Goal: Communication & Community: Answer question/provide support

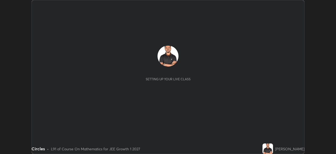
scroll to position [154, 336]
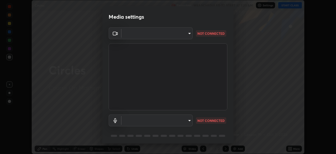
click at [188, 120] on body "Erase all Circles Recording WAS SCHEDULED TO START AT 7:30 AM Settings START CL…" at bounding box center [168, 77] width 336 height 154
type input "9233a0e0a263b929919b735b0f084d3bf96293af2dbdf5f4a7f48b79dee29d39"
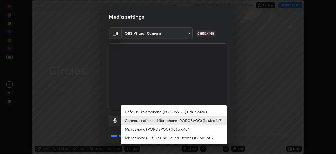
click at [188, 112] on li "Default - Microphone (POROSVOC) (1d6b:a4a7)" at bounding box center [174, 111] width 106 height 9
type input "default"
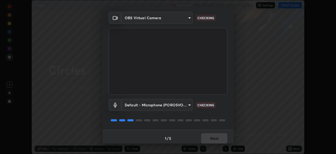
scroll to position [19, 0]
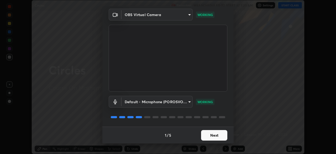
click at [210, 134] on button "Next" at bounding box center [214, 135] width 26 height 11
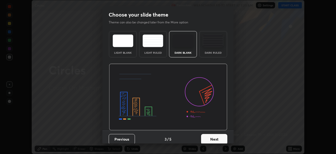
click at [209, 135] on button "Next" at bounding box center [214, 139] width 26 height 11
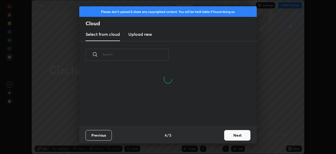
click at [230, 132] on button "Next" at bounding box center [237, 135] width 26 height 11
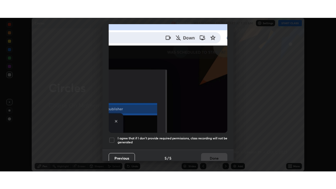
scroll to position [126, 0]
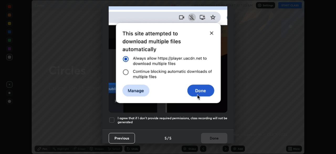
click at [211, 116] on h5 "I agree that if I don't provide required permissions, class recording will not …" at bounding box center [173, 120] width 110 height 8
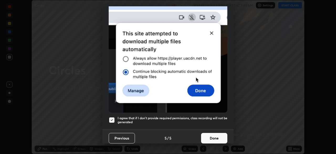
click at [212, 133] on button "Done" at bounding box center [214, 138] width 26 height 11
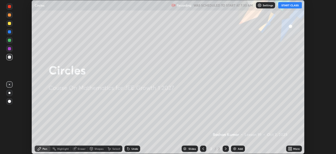
click at [286, 5] on button "START CLASS" at bounding box center [290, 5] width 24 height 6
click at [291, 148] on icon at bounding box center [290, 147] width 1 height 1
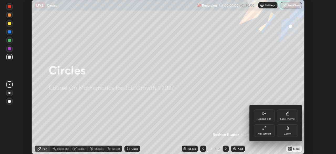
click at [264, 130] on div "Full screen" at bounding box center [264, 130] width 21 height 13
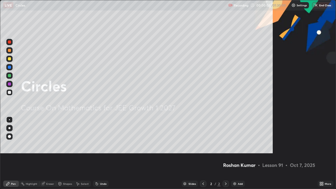
scroll to position [189, 336]
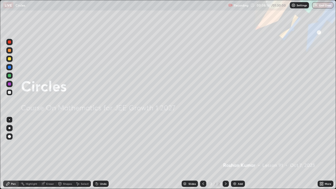
click at [234, 153] on img at bounding box center [235, 184] width 4 height 4
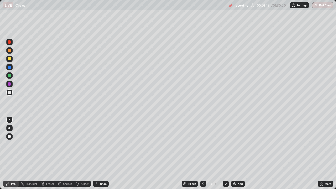
click at [9, 59] on div at bounding box center [9, 58] width 3 height 3
click at [9, 138] on div at bounding box center [9, 136] width 3 height 3
click at [9, 68] on div at bounding box center [9, 67] width 3 height 3
click at [66, 153] on div "Shapes" at bounding box center [67, 184] width 9 height 3
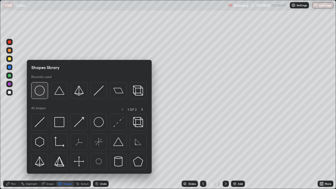
click at [40, 94] on img at bounding box center [40, 91] width 10 height 10
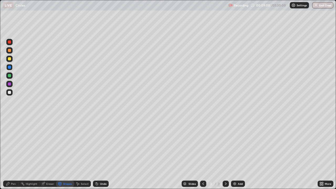
click at [8, 85] on div at bounding box center [9, 83] width 3 height 3
click at [14, 153] on div "Pen" at bounding box center [13, 184] width 5 height 3
click at [9, 92] on div at bounding box center [9, 92] width 3 height 3
click at [9, 76] on div at bounding box center [9, 75] width 3 height 3
click at [9, 69] on div at bounding box center [9, 67] width 3 height 3
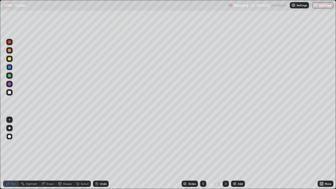
click at [9, 51] on div at bounding box center [9, 50] width 3 height 3
click at [9, 93] on div at bounding box center [9, 92] width 3 height 3
click at [9, 43] on div at bounding box center [9, 41] width 3 height 3
click at [66, 153] on div "Shapes" at bounding box center [67, 184] width 9 height 3
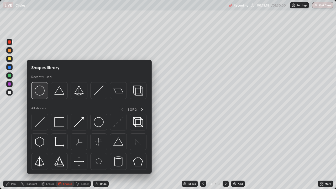
click at [44, 93] on img at bounding box center [40, 91] width 10 height 10
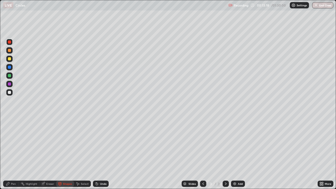
click at [10, 68] on div at bounding box center [9, 67] width 3 height 3
click at [14, 153] on div "Pen" at bounding box center [13, 184] width 5 height 3
click at [10, 93] on div at bounding box center [9, 92] width 3 height 3
click at [10, 43] on div at bounding box center [9, 41] width 3 height 3
click at [10, 92] on div at bounding box center [9, 92] width 3 height 3
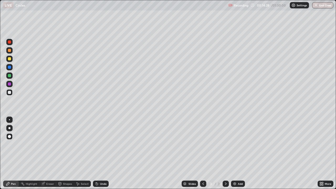
click at [11, 67] on div at bounding box center [9, 67] width 3 height 3
click at [9, 76] on div at bounding box center [9, 75] width 3 height 3
click at [235, 153] on img at bounding box center [235, 184] width 4 height 4
click at [65, 153] on div "Shapes" at bounding box center [67, 184] width 9 height 3
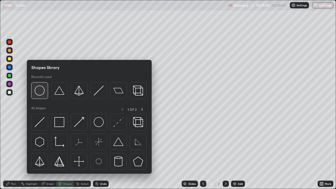
click at [39, 94] on img at bounding box center [40, 91] width 10 height 10
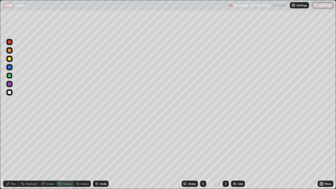
click at [10, 84] on div at bounding box center [9, 83] width 3 height 3
click at [13, 153] on div "Pen" at bounding box center [13, 184] width 5 height 3
click at [10, 93] on div at bounding box center [9, 92] width 3 height 3
click at [9, 76] on div at bounding box center [9, 75] width 3 height 3
click at [8, 68] on div at bounding box center [9, 67] width 3 height 3
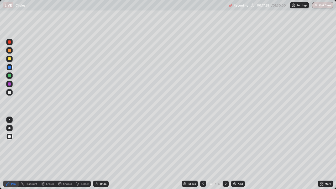
click at [9, 43] on div at bounding box center [9, 41] width 3 height 3
click at [203, 153] on icon at bounding box center [203, 184] width 4 height 4
click at [225, 153] on icon at bounding box center [226, 184] width 4 height 4
click at [200, 153] on div at bounding box center [203, 184] width 6 height 6
click at [224, 153] on icon at bounding box center [226, 184] width 4 height 4
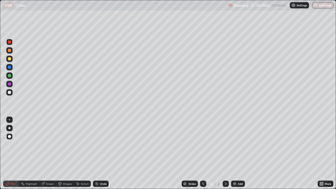
click at [234, 153] on img at bounding box center [235, 184] width 4 height 4
click at [9, 59] on div at bounding box center [9, 58] width 3 height 3
click at [10, 94] on div at bounding box center [9, 92] width 3 height 3
click at [9, 84] on div at bounding box center [9, 83] width 3 height 3
click at [9, 75] on div at bounding box center [9, 75] width 3 height 3
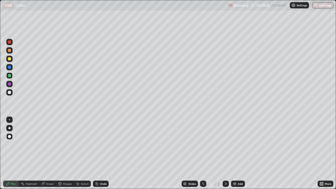
click at [9, 50] on div at bounding box center [9, 50] width 3 height 3
click at [8, 42] on div at bounding box center [9, 41] width 3 height 3
click at [10, 69] on div at bounding box center [9, 67] width 3 height 3
click at [9, 59] on div at bounding box center [9, 58] width 3 height 3
click at [235, 153] on img at bounding box center [235, 184] width 4 height 4
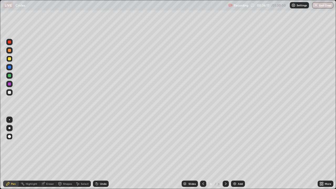
click at [9, 51] on div at bounding box center [9, 50] width 3 height 3
click at [10, 95] on div at bounding box center [9, 92] width 6 height 6
click at [9, 76] on div at bounding box center [9, 75] width 3 height 3
click at [9, 84] on div at bounding box center [9, 83] width 3 height 3
click at [10, 50] on div at bounding box center [9, 50] width 3 height 3
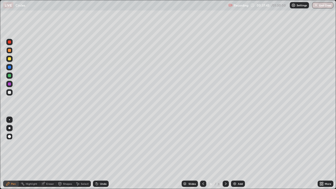
click at [9, 68] on div at bounding box center [9, 67] width 3 height 3
click at [8, 60] on div at bounding box center [9, 58] width 3 height 3
click at [233, 153] on img at bounding box center [235, 184] width 4 height 4
click at [51, 153] on div "Eraser" at bounding box center [50, 184] width 8 height 3
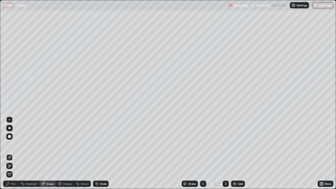
click at [65, 153] on div "Shapes" at bounding box center [67, 184] width 9 height 3
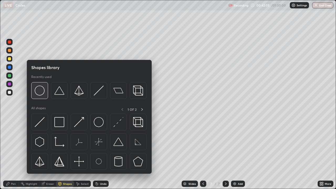
click at [39, 92] on img at bounding box center [40, 91] width 10 height 10
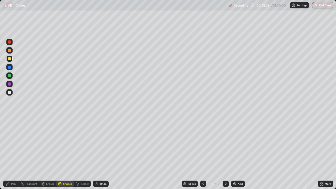
click at [10, 43] on div at bounding box center [9, 41] width 3 height 3
click at [13, 153] on div "Pen" at bounding box center [13, 184] width 5 height 3
click at [10, 92] on div at bounding box center [9, 92] width 3 height 3
click at [8, 67] on div at bounding box center [9, 67] width 3 height 3
click at [10, 76] on div at bounding box center [9, 75] width 3 height 3
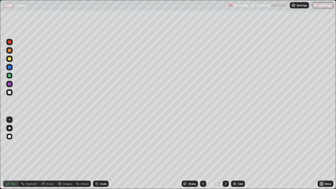
click at [9, 43] on div at bounding box center [9, 41] width 3 height 3
click at [9, 84] on div at bounding box center [9, 83] width 3 height 3
click at [9, 60] on div at bounding box center [9, 58] width 3 height 3
click at [10, 94] on div at bounding box center [9, 92] width 3 height 3
click at [10, 68] on div at bounding box center [9, 67] width 3 height 3
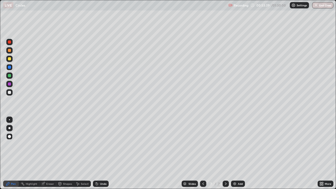
click at [10, 43] on div at bounding box center [9, 41] width 3 height 3
click at [9, 85] on div at bounding box center [9, 83] width 3 height 3
click at [9, 77] on div at bounding box center [9, 75] width 3 height 3
click at [9, 58] on div at bounding box center [9, 58] width 3 height 3
click at [233, 153] on img at bounding box center [235, 184] width 4 height 4
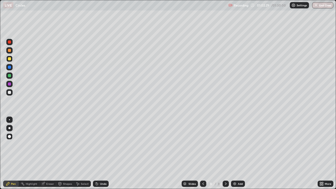
click at [10, 136] on div at bounding box center [9, 136] width 3 height 3
click at [9, 92] on div at bounding box center [9, 92] width 3 height 3
click at [10, 43] on div at bounding box center [9, 41] width 3 height 3
click at [9, 76] on div at bounding box center [9, 75] width 3 height 3
click at [9, 93] on div at bounding box center [9, 92] width 3 height 3
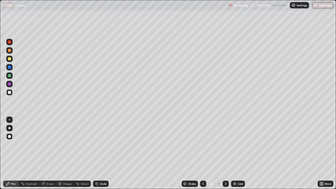
click at [9, 68] on div at bounding box center [9, 67] width 3 height 3
click at [10, 84] on div at bounding box center [9, 83] width 3 height 3
click at [9, 93] on div at bounding box center [9, 92] width 3 height 3
click at [11, 43] on div at bounding box center [9, 41] width 3 height 3
click at [9, 76] on div at bounding box center [9, 75] width 3 height 3
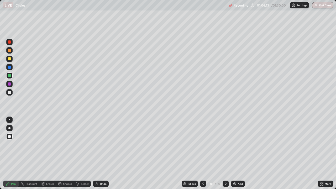
click at [9, 59] on div at bounding box center [9, 58] width 3 height 3
click at [10, 84] on div at bounding box center [9, 83] width 3 height 3
click at [10, 92] on div at bounding box center [9, 92] width 3 height 3
click at [9, 67] on div at bounding box center [9, 67] width 3 height 3
click at [10, 92] on div at bounding box center [9, 92] width 3 height 3
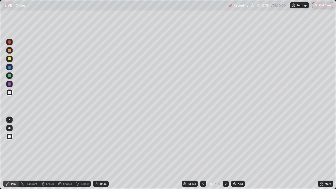
click at [49, 153] on div "Eraser" at bounding box center [50, 184] width 8 height 3
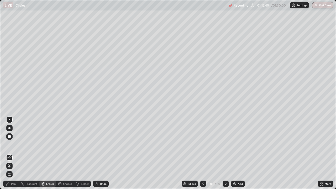
click at [15, 153] on div "Pen" at bounding box center [13, 184] width 5 height 3
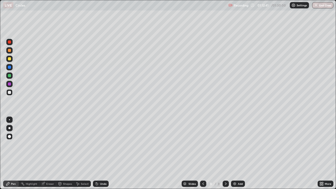
click at [9, 76] on div at bounding box center [9, 75] width 3 height 3
click at [233, 153] on img at bounding box center [235, 184] width 4 height 4
click at [10, 94] on div at bounding box center [9, 92] width 3 height 3
click at [10, 59] on div at bounding box center [9, 58] width 3 height 3
click at [9, 84] on div at bounding box center [9, 83] width 3 height 3
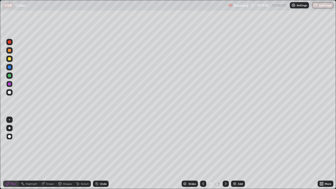
click at [10, 43] on div at bounding box center [9, 41] width 3 height 3
click at [10, 68] on div at bounding box center [9, 67] width 3 height 3
click at [10, 77] on div at bounding box center [9, 75] width 3 height 3
click at [9, 84] on div at bounding box center [9, 83] width 3 height 3
click at [8, 60] on div at bounding box center [9, 58] width 3 height 3
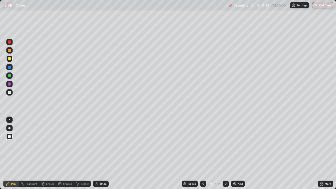
click at [9, 84] on div at bounding box center [9, 83] width 3 height 3
click at [9, 60] on div at bounding box center [9, 58] width 3 height 3
click at [12, 93] on div at bounding box center [9, 92] width 6 height 6
click at [66, 153] on div "Shapes" at bounding box center [67, 184] width 9 height 3
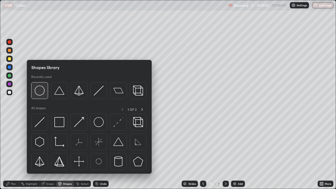
click at [39, 93] on img at bounding box center [40, 91] width 10 height 10
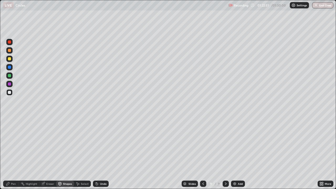
click at [9, 68] on div at bounding box center [9, 67] width 3 height 3
click at [10, 60] on div at bounding box center [9, 58] width 3 height 3
click at [12, 153] on div "Pen" at bounding box center [13, 184] width 5 height 3
click at [11, 84] on div at bounding box center [9, 83] width 3 height 3
click at [11, 75] on div at bounding box center [9, 75] width 3 height 3
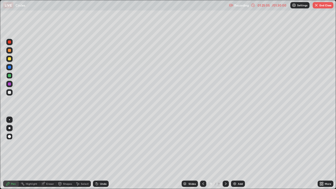
click at [252, 5] on icon at bounding box center [253, 5] width 4 height 4
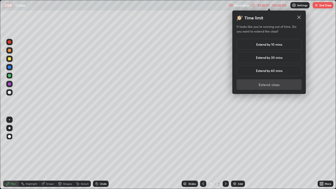
click at [265, 45] on h5 "Extend by 10 mins" at bounding box center [269, 44] width 26 height 5
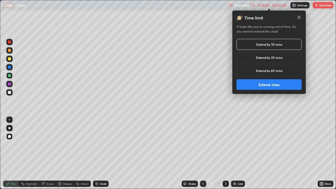
click at [257, 85] on button "Extend class" at bounding box center [269, 84] width 65 height 11
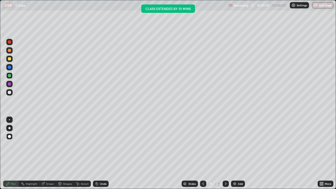
click at [9, 43] on div at bounding box center [9, 41] width 3 height 3
click at [235, 153] on img at bounding box center [235, 184] width 4 height 4
click at [10, 92] on div at bounding box center [9, 92] width 3 height 3
click at [8, 76] on div at bounding box center [9, 75] width 3 height 3
click at [10, 67] on div at bounding box center [9, 67] width 3 height 3
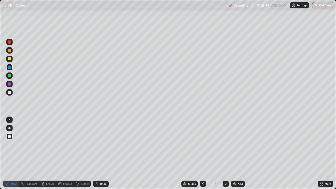
click at [9, 84] on div at bounding box center [9, 83] width 3 height 3
click at [9, 60] on div at bounding box center [9, 58] width 3 height 3
click at [49, 153] on div "Eraser" at bounding box center [50, 184] width 8 height 3
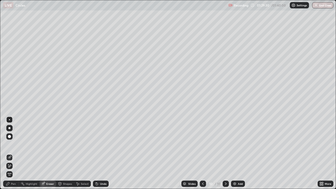
click at [13, 153] on div "Pen" at bounding box center [13, 184] width 5 height 3
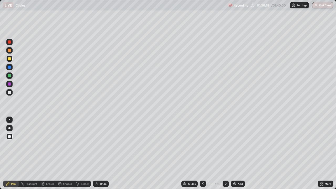
click at [8, 92] on div at bounding box center [9, 92] width 3 height 3
click at [9, 84] on div at bounding box center [9, 83] width 3 height 3
click at [11, 75] on div at bounding box center [9, 75] width 3 height 3
click at [10, 50] on div at bounding box center [9, 50] width 3 height 3
click at [9, 68] on div at bounding box center [9, 67] width 3 height 3
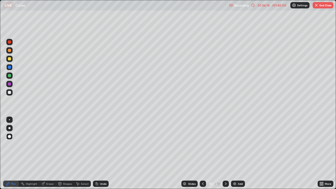
click at [8, 43] on div at bounding box center [9, 41] width 3 height 3
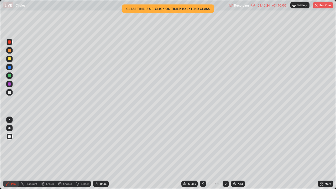
click at [235, 153] on img at bounding box center [235, 184] width 4 height 4
click at [66, 153] on div "Shapes" at bounding box center [65, 184] width 18 height 6
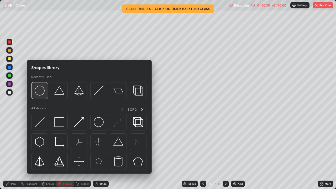
click at [39, 91] on img at bounding box center [40, 91] width 10 height 10
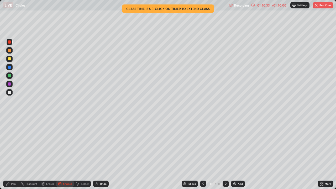
click at [13, 153] on div "Pen" at bounding box center [11, 184] width 16 height 6
click at [9, 68] on div at bounding box center [9, 67] width 3 height 3
click at [8, 59] on div at bounding box center [9, 58] width 3 height 3
click at [9, 84] on div at bounding box center [9, 83] width 3 height 3
click at [9, 76] on div at bounding box center [9, 75] width 3 height 3
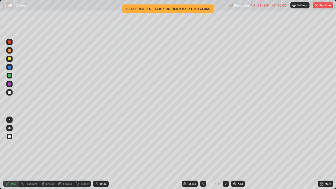
click at [323, 4] on button "End Class" at bounding box center [323, 5] width 21 height 6
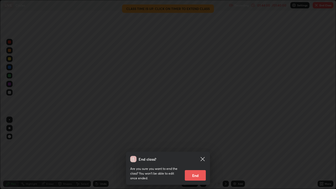
click at [196, 153] on button "End" at bounding box center [195, 175] width 21 height 11
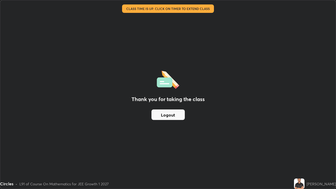
click at [168, 116] on button "Logout" at bounding box center [168, 115] width 33 height 11
